Goal: Check status

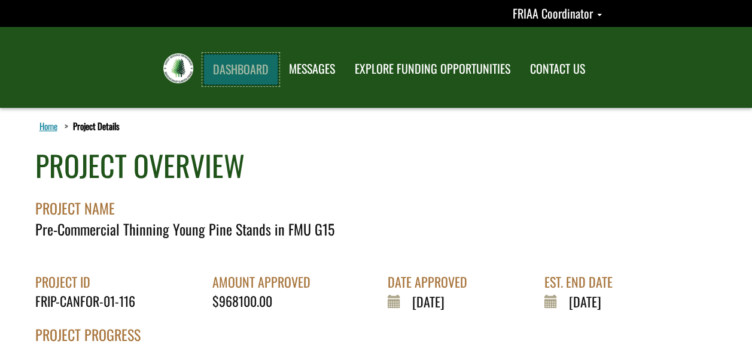
click at [224, 75] on link "DASHBOARD" at bounding box center [241, 69] width 75 height 31
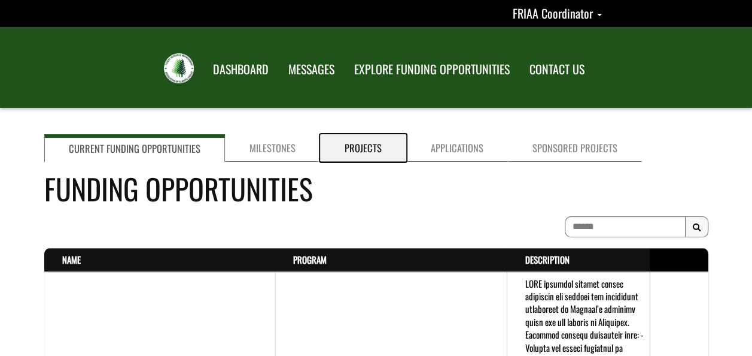
click at [342, 149] on link "Projects" at bounding box center [363, 148] width 86 height 28
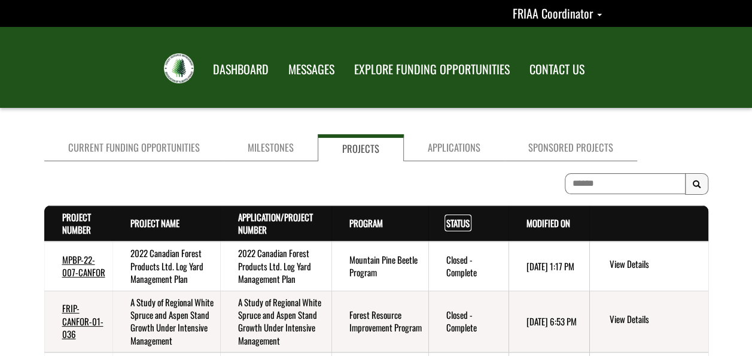
click at [456, 224] on link "Status . sort descending" at bounding box center [458, 222] width 23 height 13
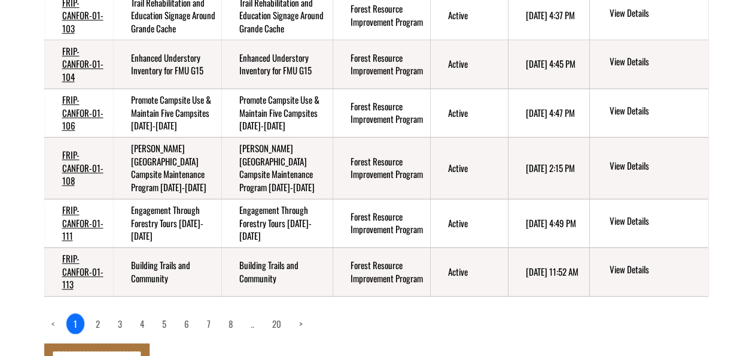
scroll to position [485, 0]
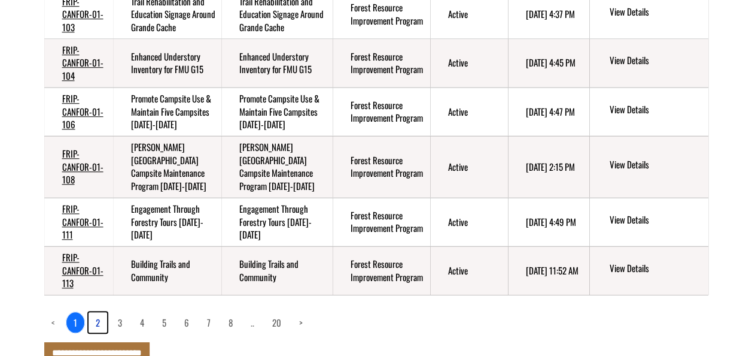
click at [93, 312] on link "2" at bounding box center [98, 322] width 19 height 20
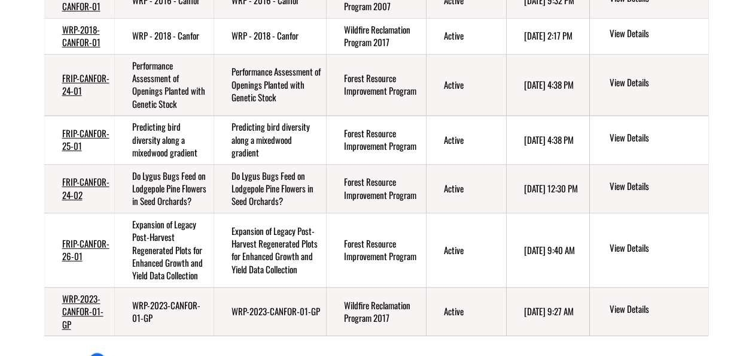
scroll to position [332, 0]
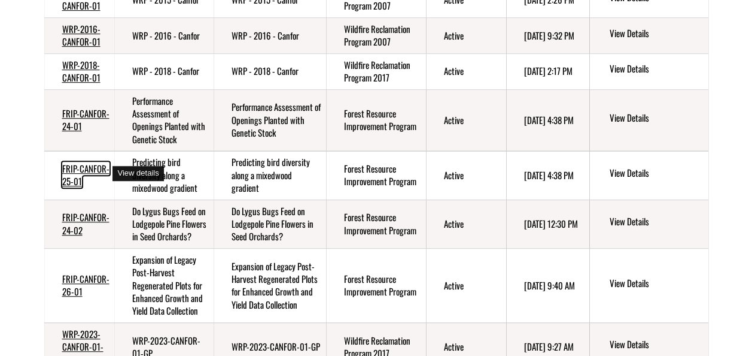
click at [90, 162] on link "FRIP-CANFOR-25-01" at bounding box center [85, 175] width 47 height 26
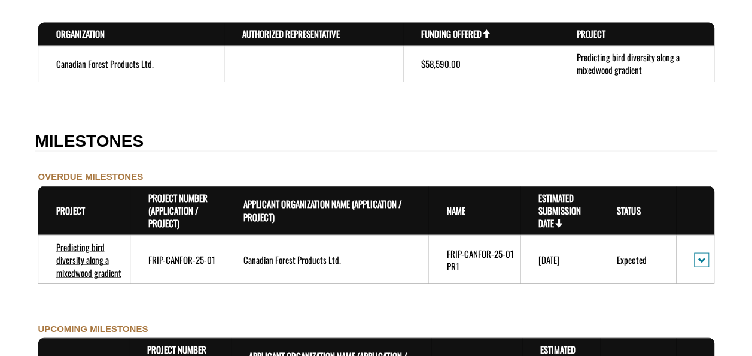
scroll to position [1010, 0]
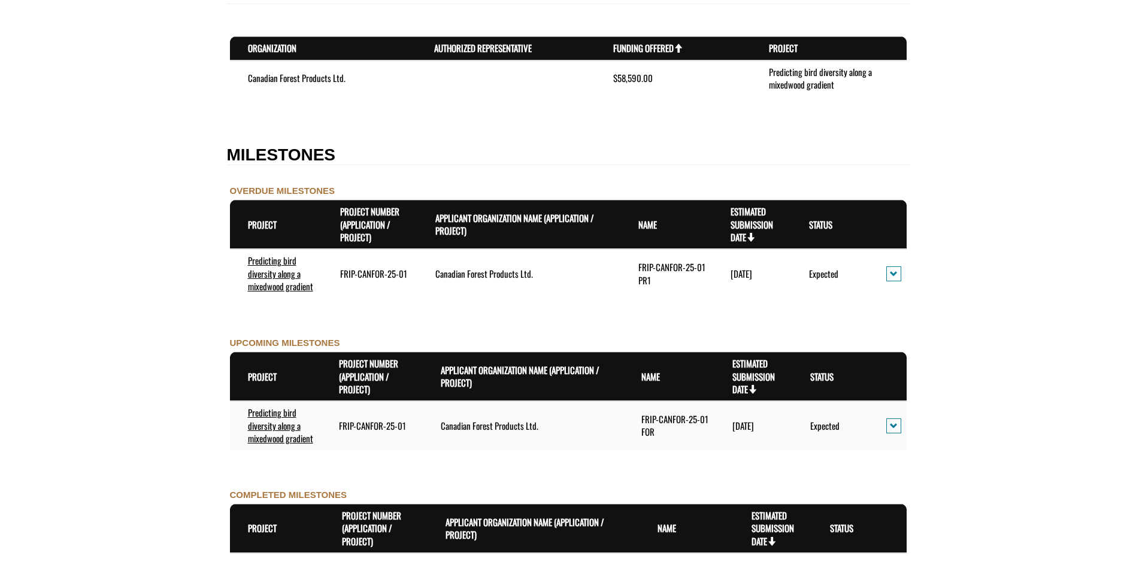
scroll to position [1010, 0]
